Goal: Task Accomplishment & Management: Complete application form

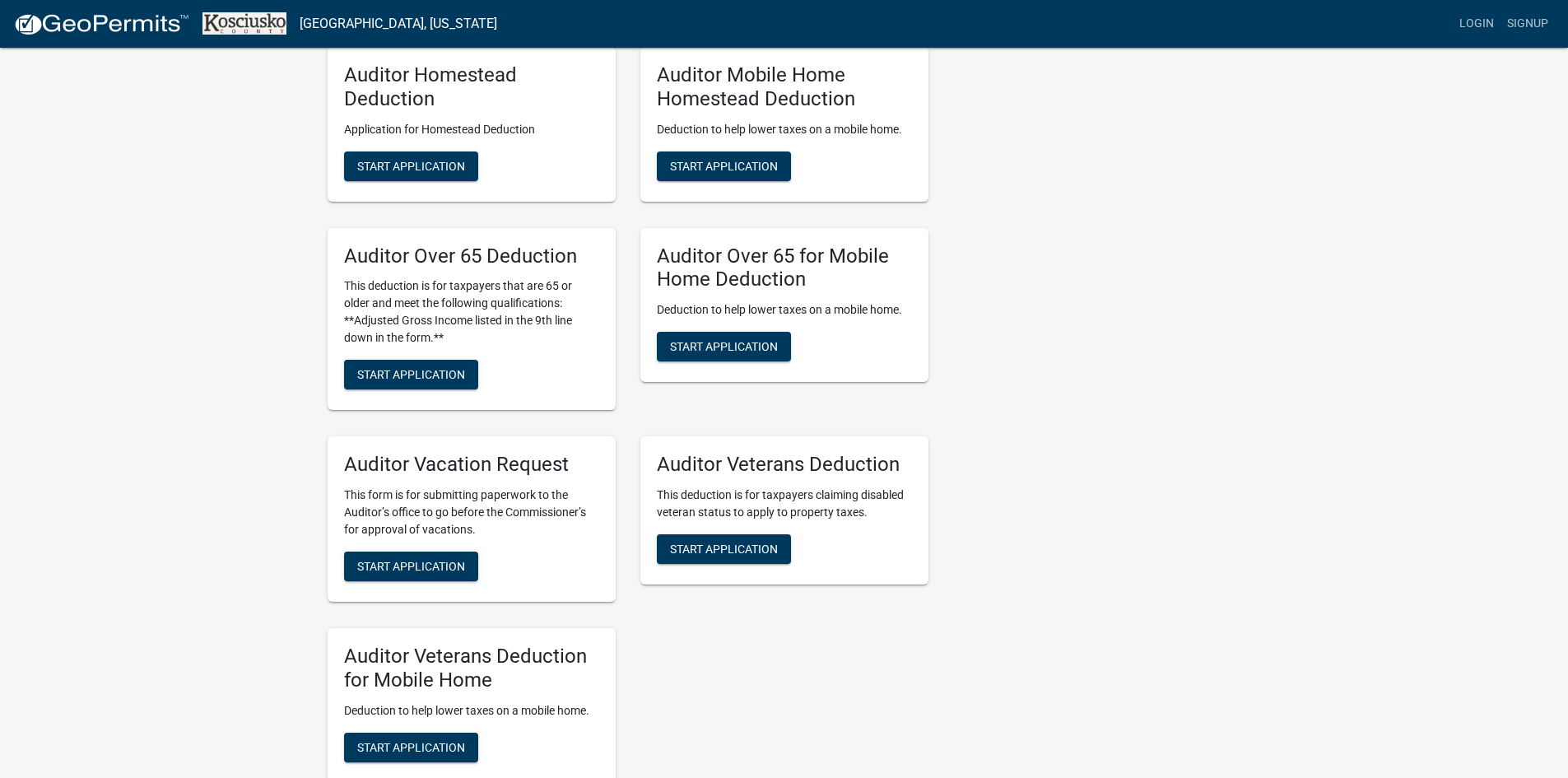
scroll to position [1481, 0]
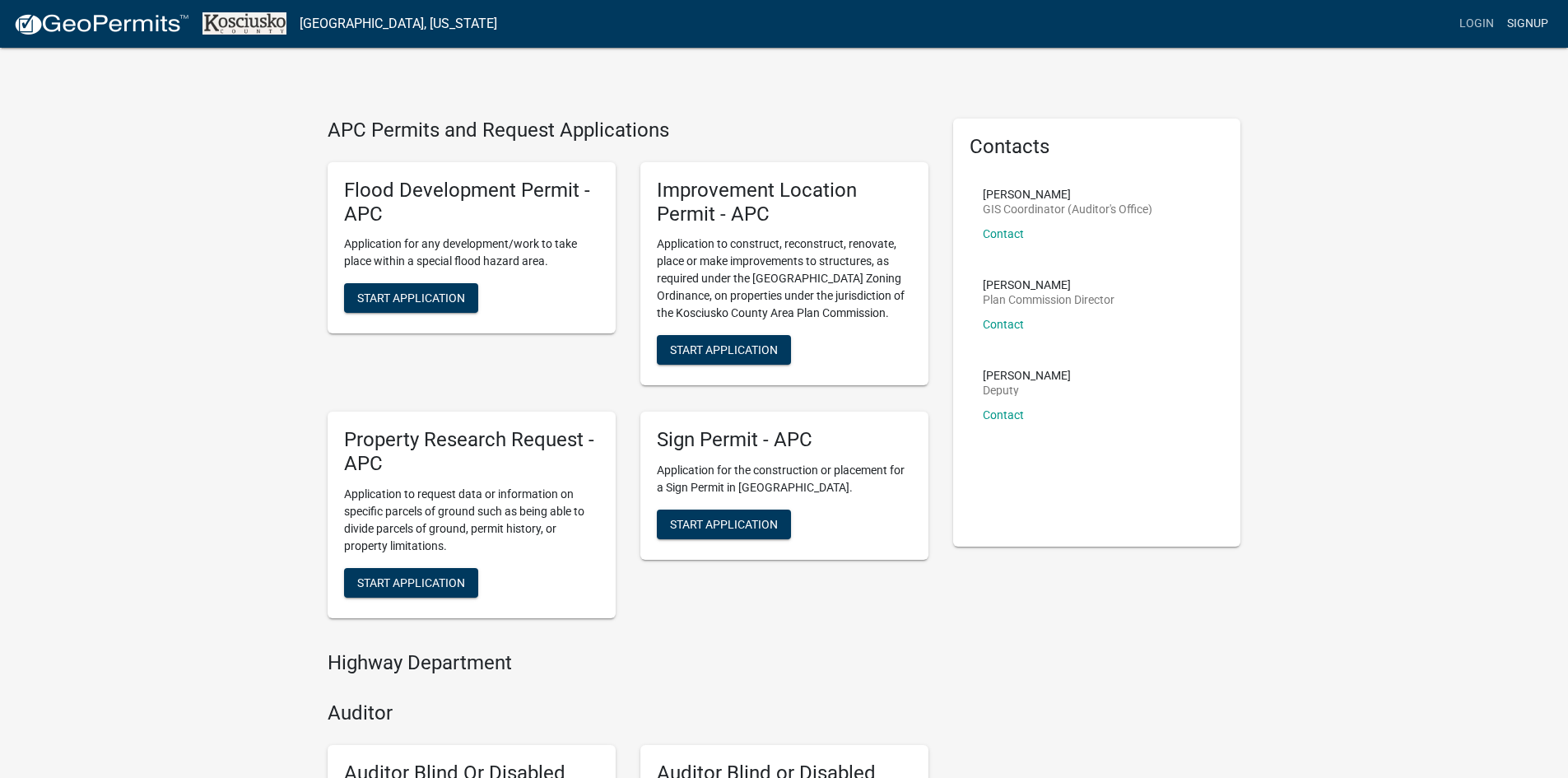
click at [1534, 27] on link "Signup" at bounding box center [1527, 24] width 54 height 31
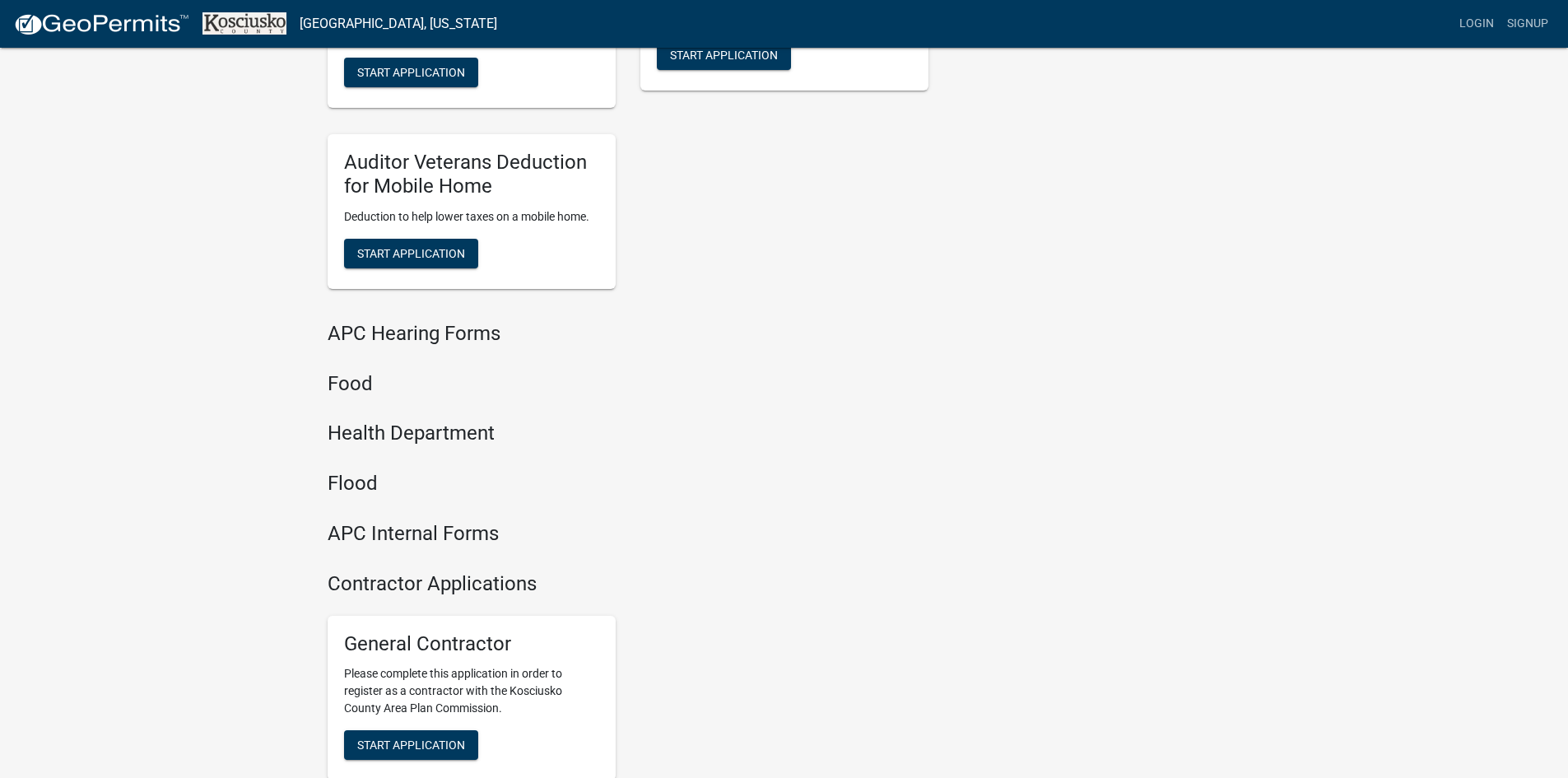
scroll to position [1707, 0]
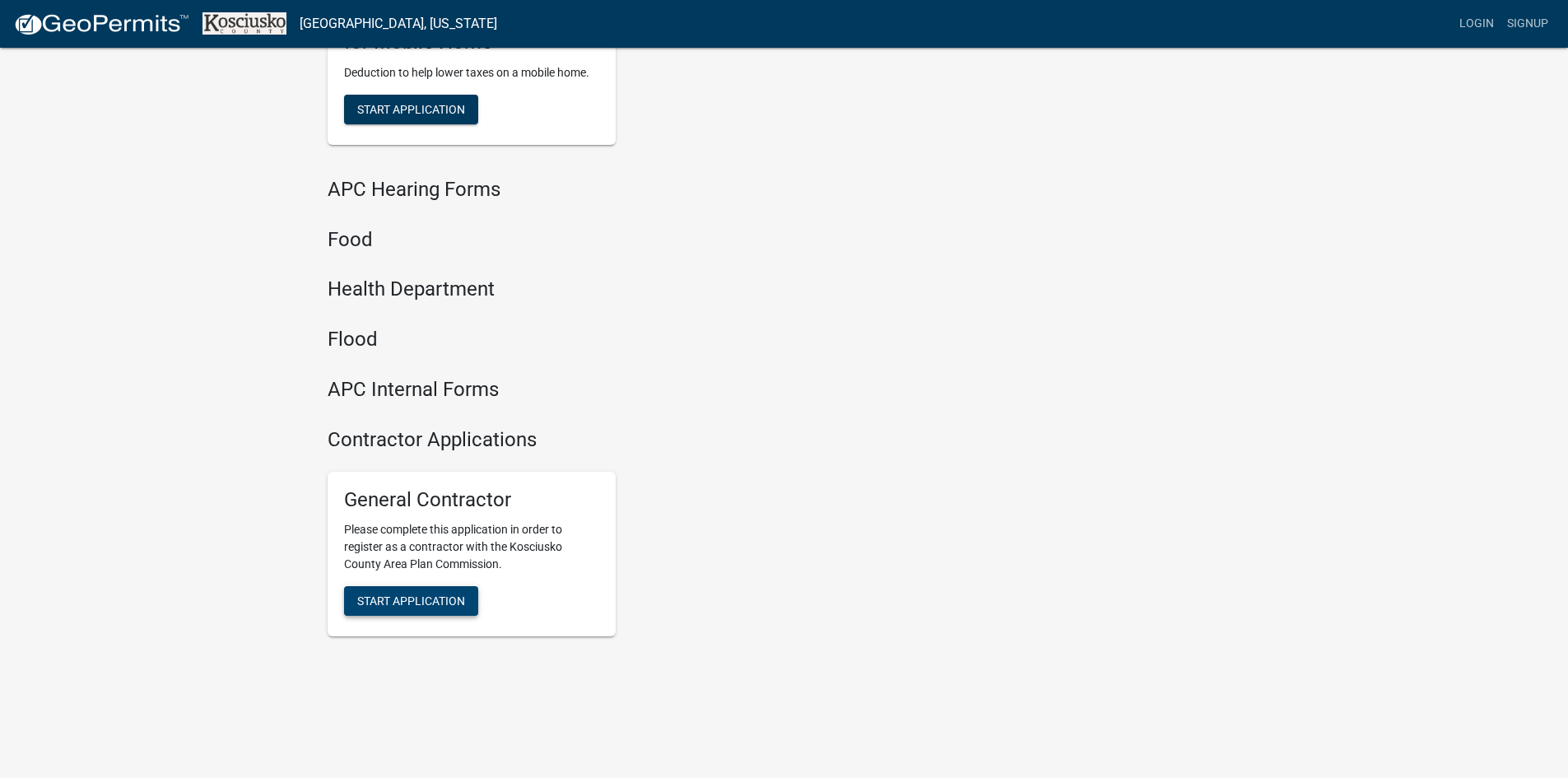
click at [414, 600] on span "Start Application" at bounding box center [412, 600] width 108 height 13
